Goal: Task Accomplishment & Management: Manage account settings

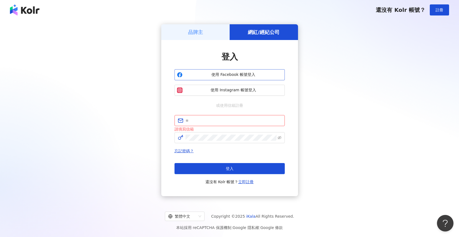
click at [234, 78] on button "使用 Facebook 帳號登入" at bounding box center [229, 74] width 110 height 11
click at [256, 73] on span "使用 Facebook 帳號登入" at bounding box center [234, 75] width 98 height 6
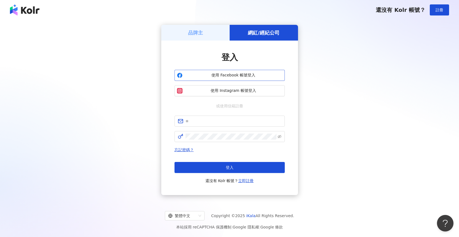
click at [268, 75] on span "使用 Facebook 帳號登入" at bounding box center [234, 75] width 98 height 6
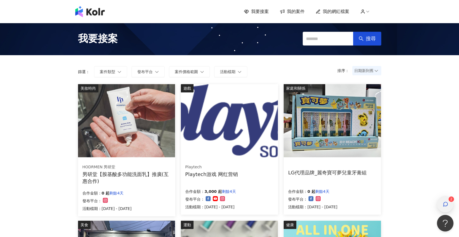
click at [446, 210] on div "button" at bounding box center [444, 204] width 7 height 12
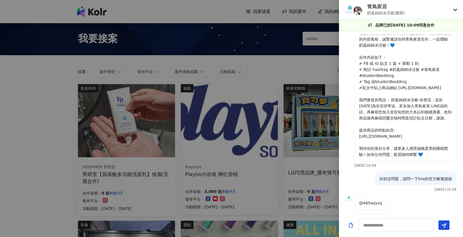
scroll to position [174, 0]
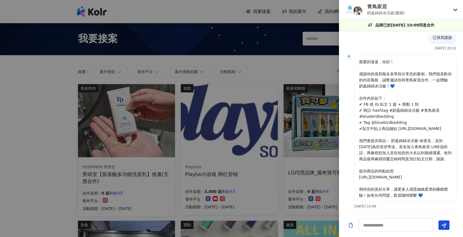
click at [455, 12] on icon at bounding box center [455, 9] width 4 height 4
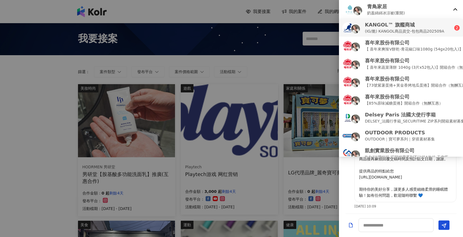
click at [412, 33] on p "(IG/脆) KANGOL商品資交-包包商品202509A" at bounding box center [404, 31] width 79 height 6
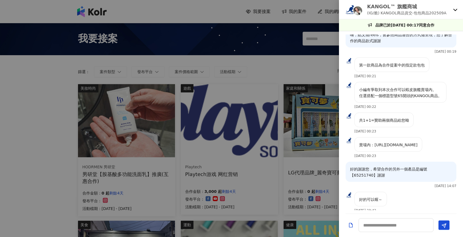
scroll to position [154, 0]
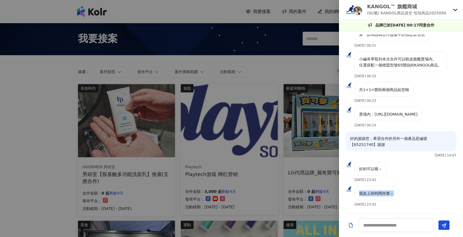
drag, startPoint x: 361, startPoint y: 194, endPoint x: 406, endPoint y: 196, distance: 45.5
click at [406, 196] on div "我名上班時間作業～ [DATE] 23:42" at bounding box center [401, 197] width 124 height 25
click at [404, 222] on textarea at bounding box center [395, 225] width 75 height 14
click at [405, 225] on textarea at bounding box center [395, 225] width 75 height 14
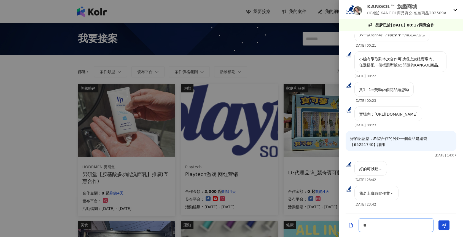
type textarea "*"
type textarea "****"
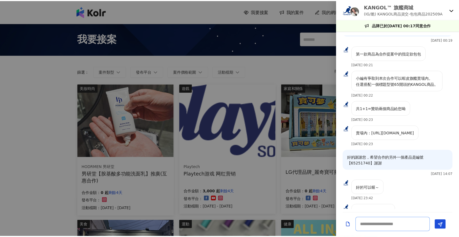
scroll to position [178, 0]
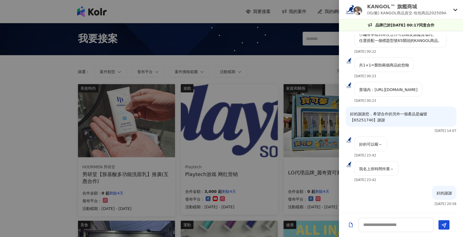
click at [453, 11] on div "KANGOL™ 旗艦商城 (IG/脆) KANGOL商品資交-包包商品202509A" at bounding box center [401, 9] width 124 height 19
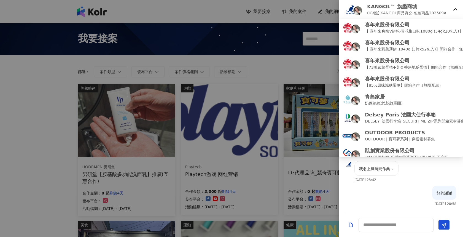
click at [168, 80] on div at bounding box center [231, 118] width 463 height 237
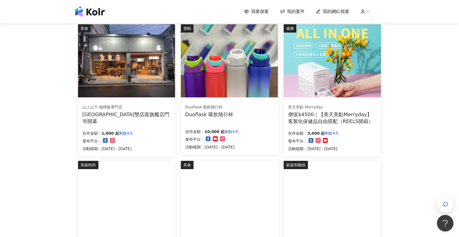
scroll to position [0, 0]
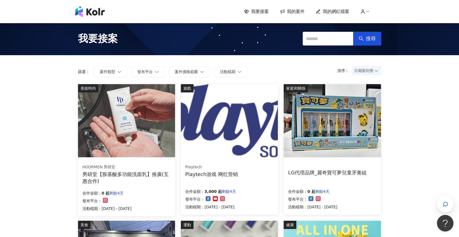
click at [290, 16] on div "我要接案 我的案件 我的網紅檔案" at bounding box center [229, 11] width 314 height 11
click at [291, 14] on span "我的案件" at bounding box center [296, 12] width 18 height 6
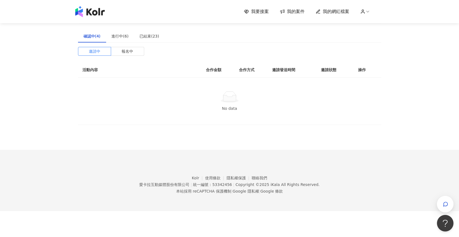
click at [275, 13] on div "我要接案 我的案件 我的網紅檔案" at bounding box center [312, 12] width 137 height 6
click at [257, 12] on span "我要接案" at bounding box center [260, 12] width 18 height 6
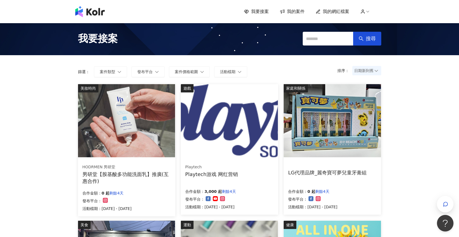
click at [294, 11] on span "我的案件" at bounding box center [296, 12] width 18 height 6
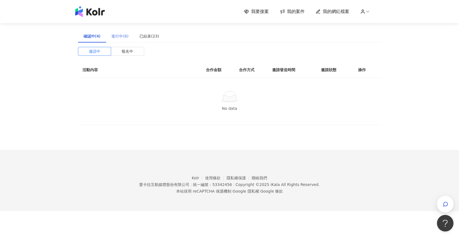
click at [132, 32] on div "進行中(6)" at bounding box center [120, 36] width 28 height 13
